Goal: Check status: Check status

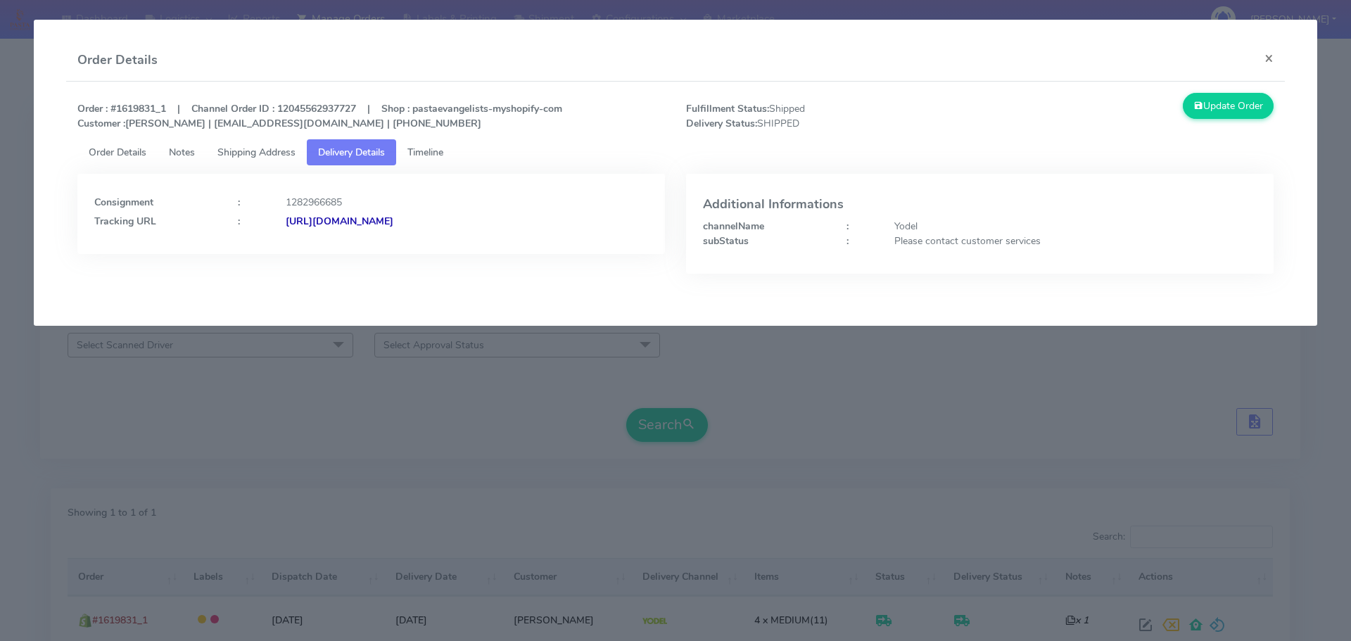
click at [1268, 53] on button "×" at bounding box center [1269, 57] width 32 height 37
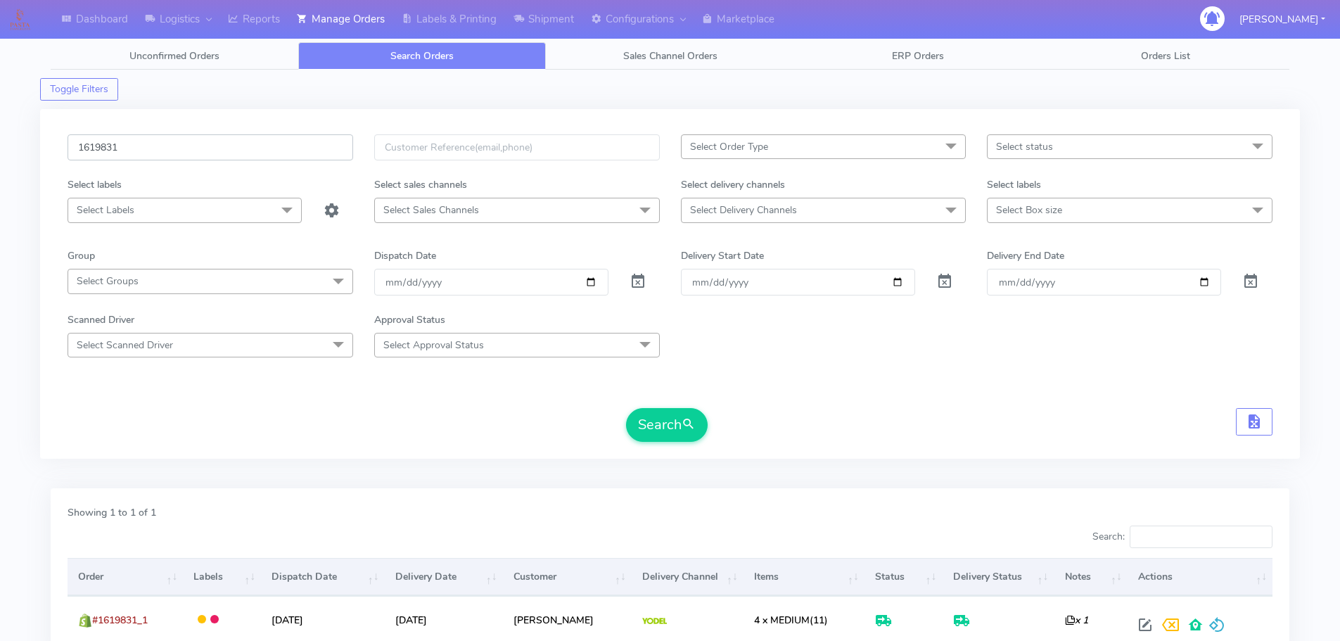
click at [219, 159] on input "1619831" at bounding box center [211, 147] width 286 height 26
click at [221, 155] on input "1619831" at bounding box center [211, 147] width 286 height 26
paste input "8973"
type input "1618973"
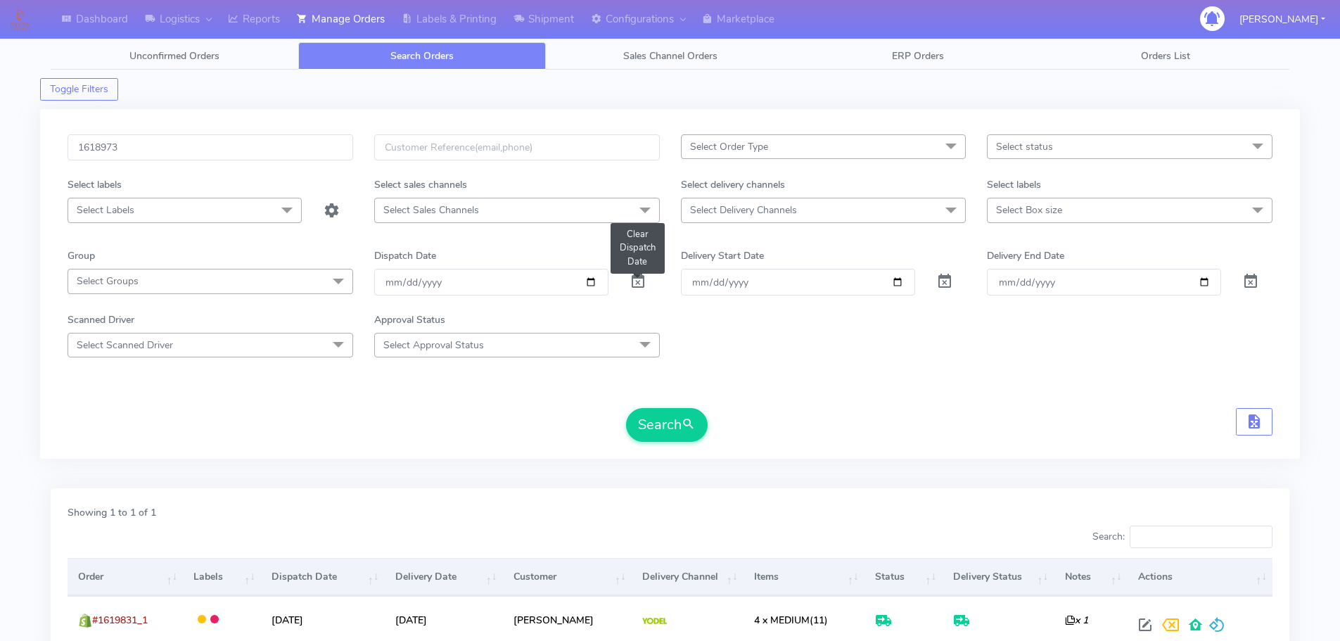
click at [637, 284] on span at bounding box center [638, 284] width 17 height 13
click at [663, 425] on button "Search" at bounding box center [667, 425] width 82 height 34
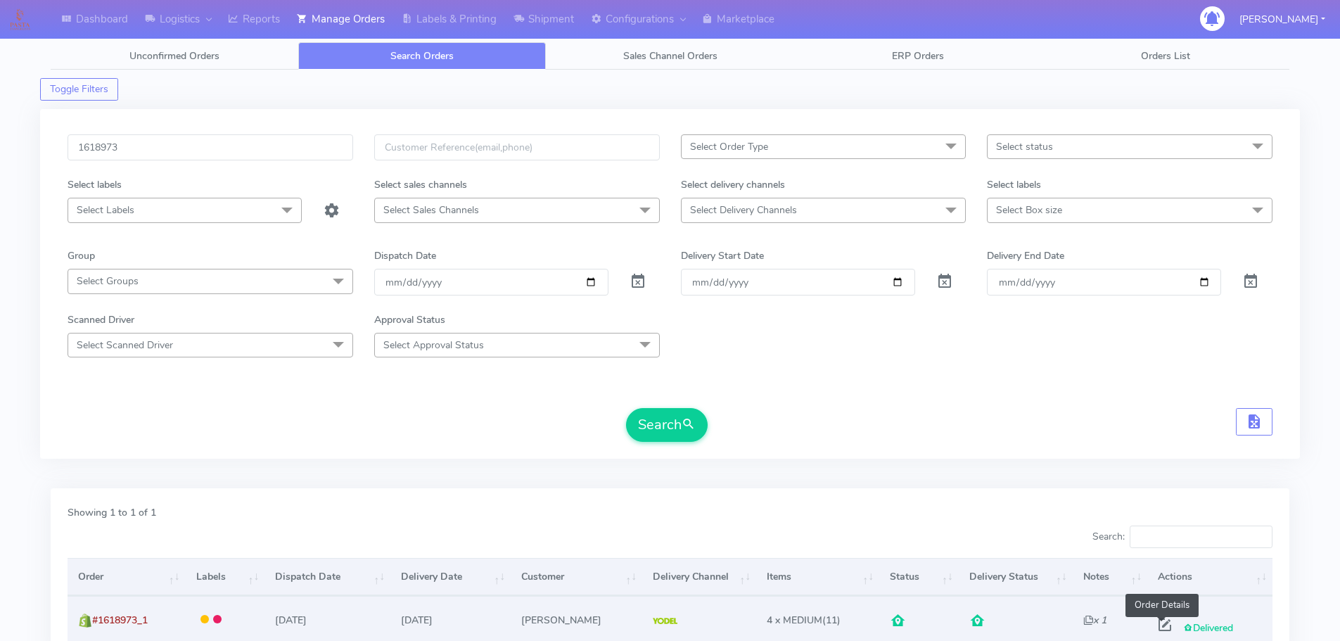
click at [1164, 626] on span at bounding box center [1164, 627] width 25 height 13
select select "5"
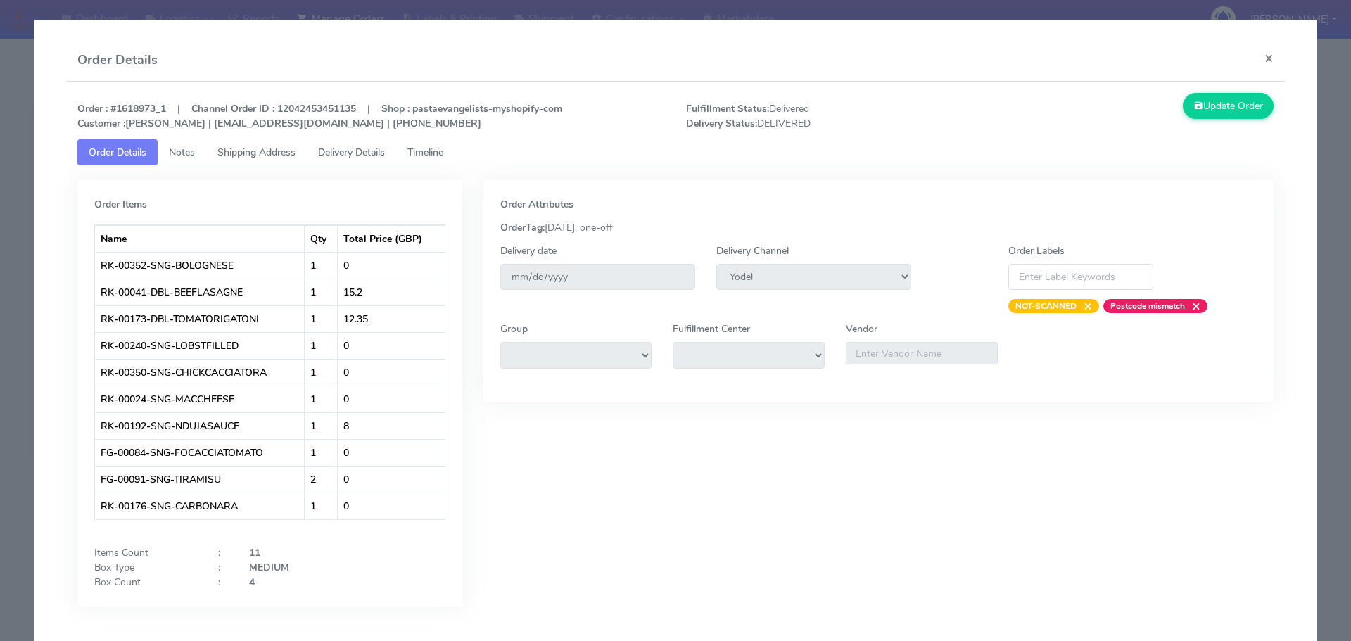
click at [427, 150] on span "Timeline" at bounding box center [425, 152] width 36 height 13
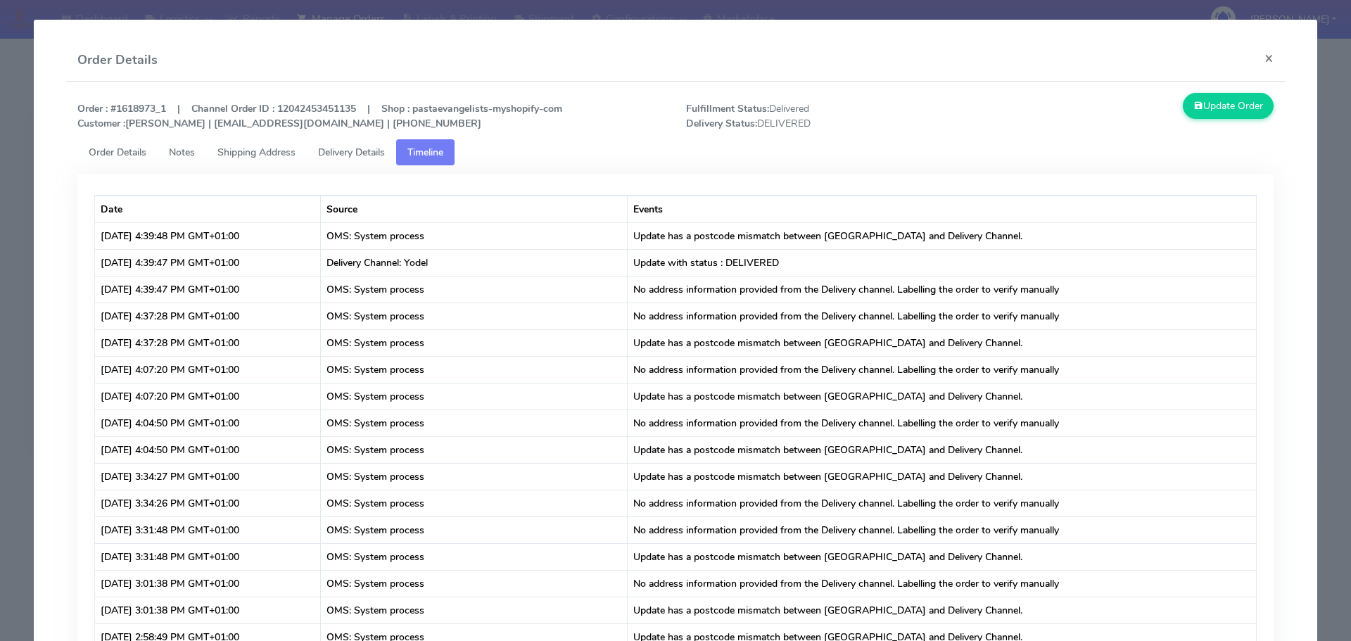
click at [375, 153] on span "Delivery Details" at bounding box center [351, 152] width 67 height 13
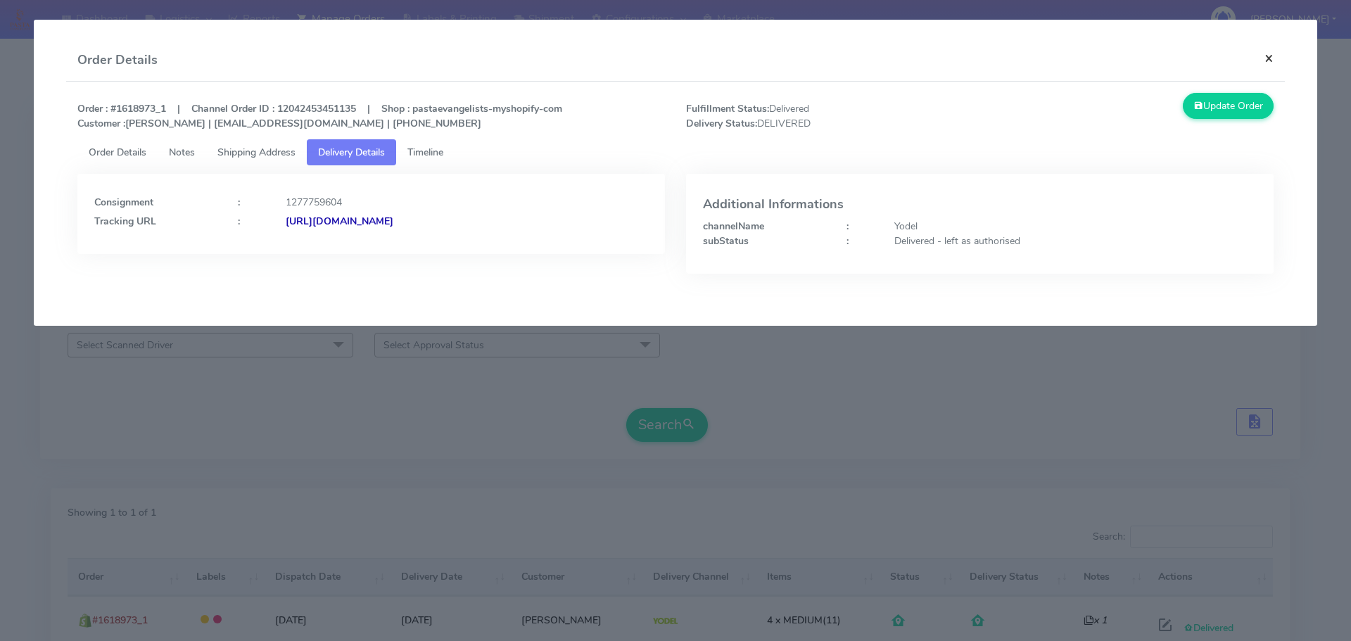
click at [1275, 58] on button "×" at bounding box center [1269, 57] width 32 height 37
